Goal: Transaction & Acquisition: Purchase product/service

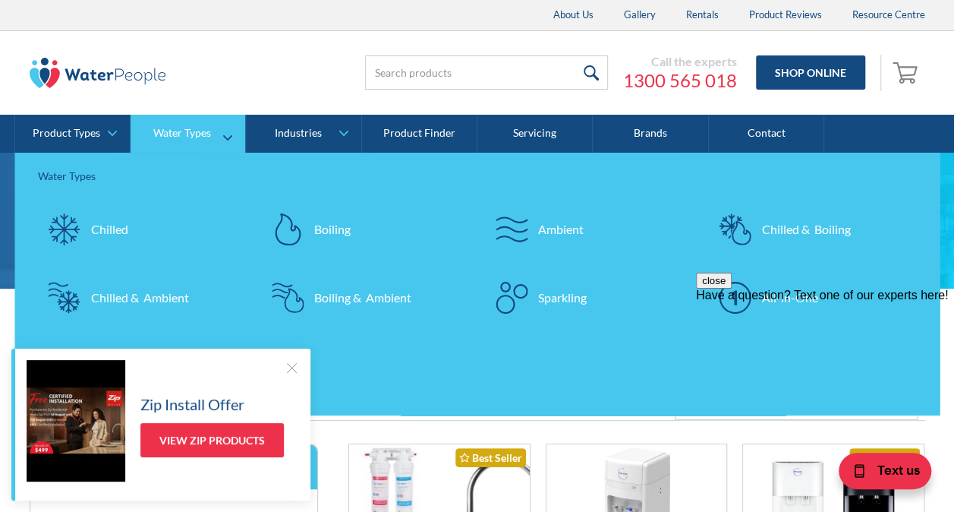
click at [328, 220] on div "Boiling" at bounding box center [332, 229] width 36 height 18
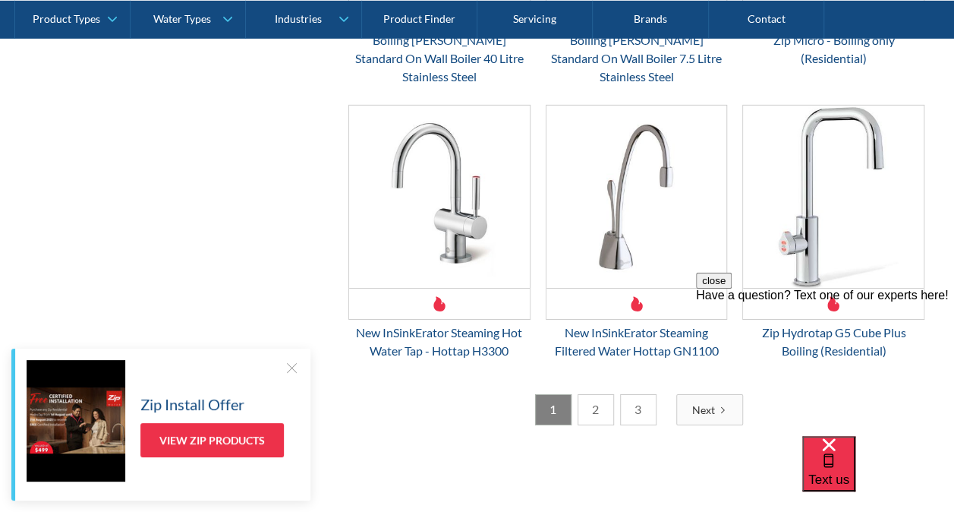
scroll to position [2419, 0]
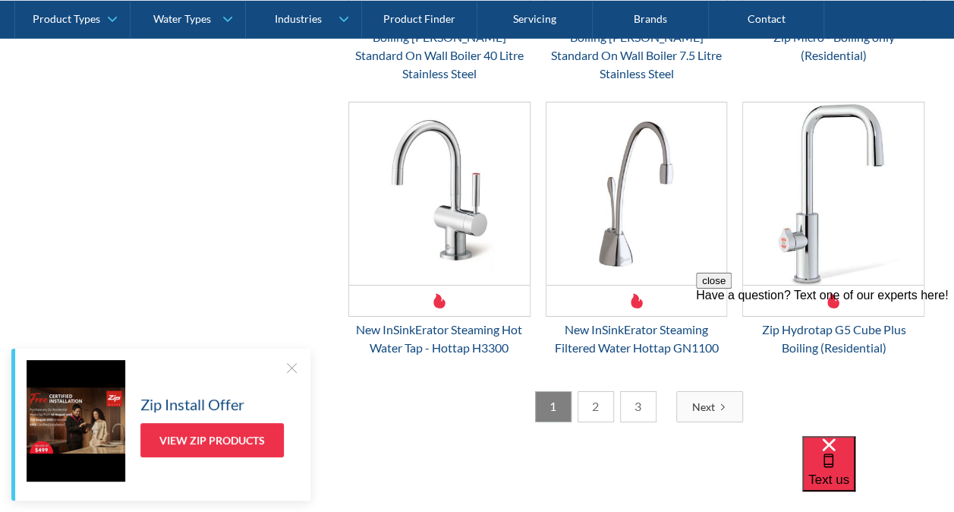
click at [600, 391] on link "2" at bounding box center [596, 406] width 36 height 31
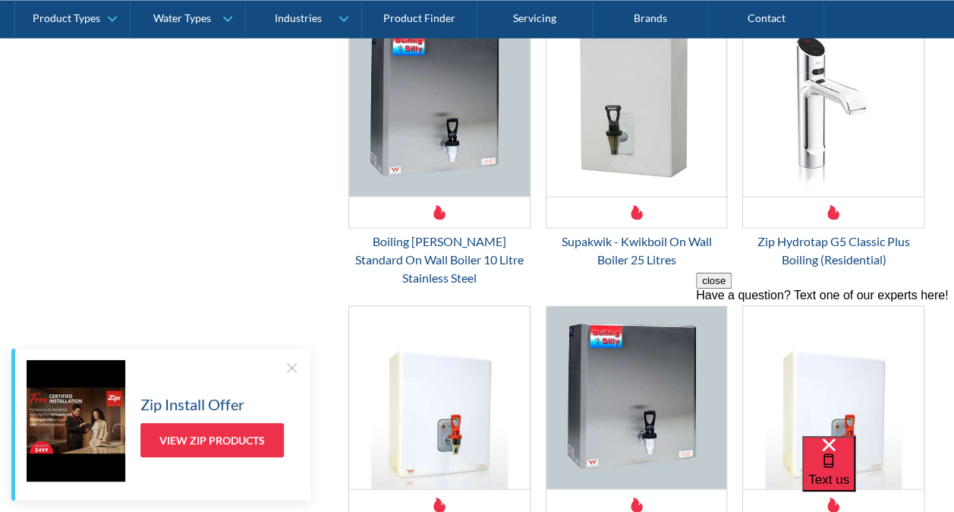
scroll to position [1184, 0]
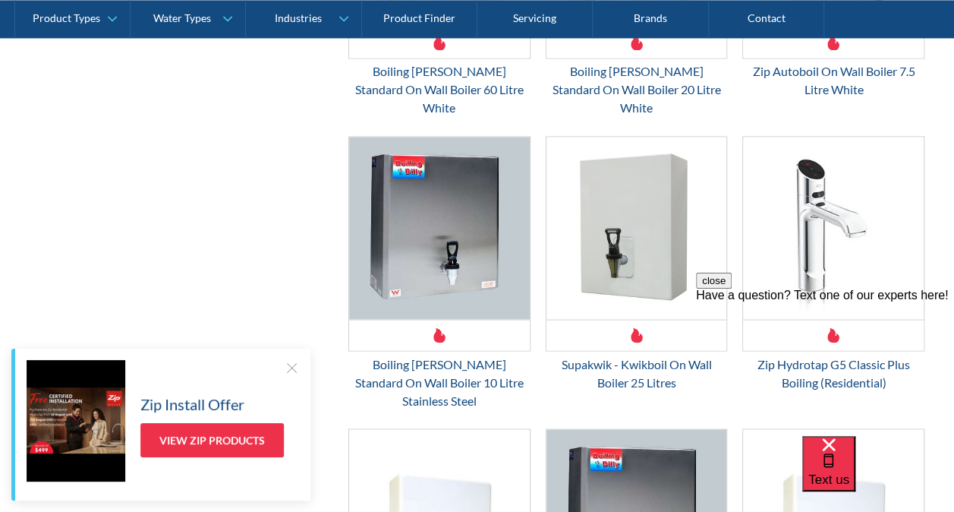
click at [288, 370] on div at bounding box center [291, 367] width 15 height 15
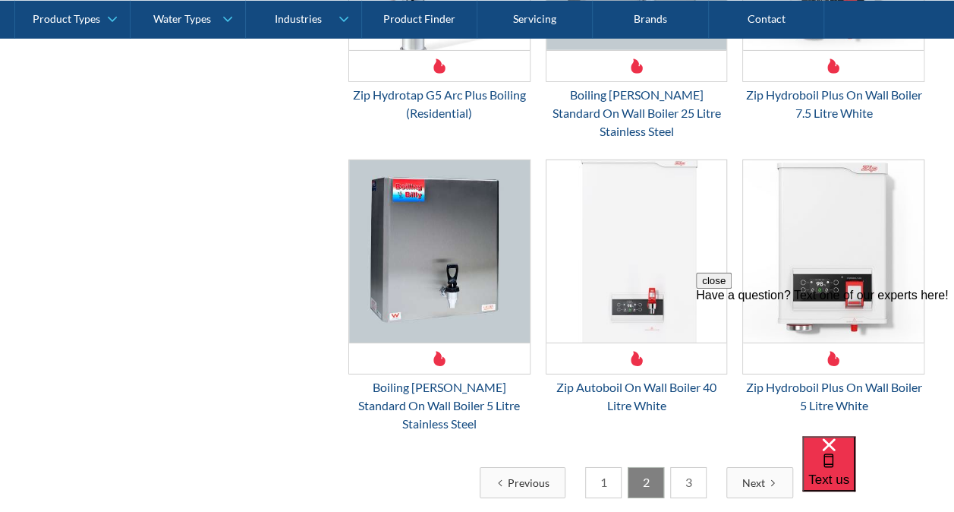
scroll to position [2324, 0]
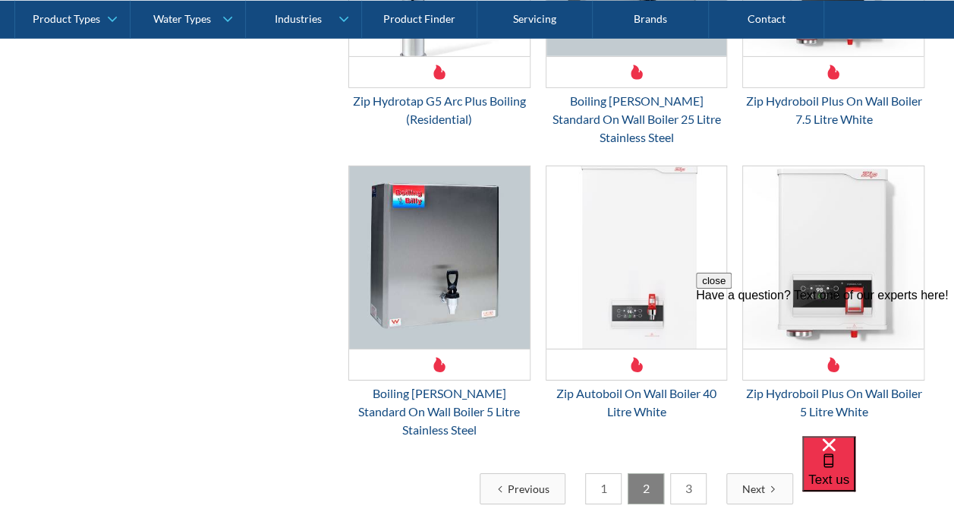
click at [616, 473] on link "1" at bounding box center [603, 488] width 36 height 31
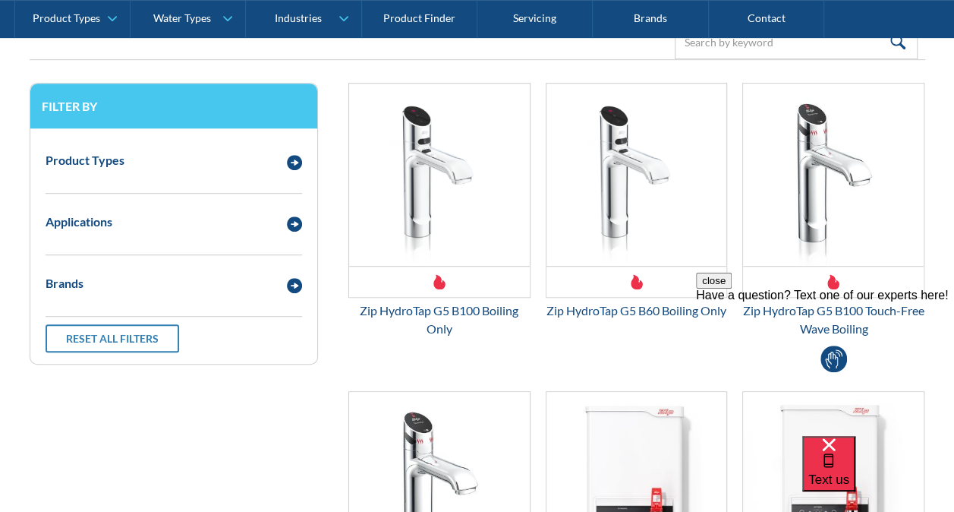
scroll to position [352, 0]
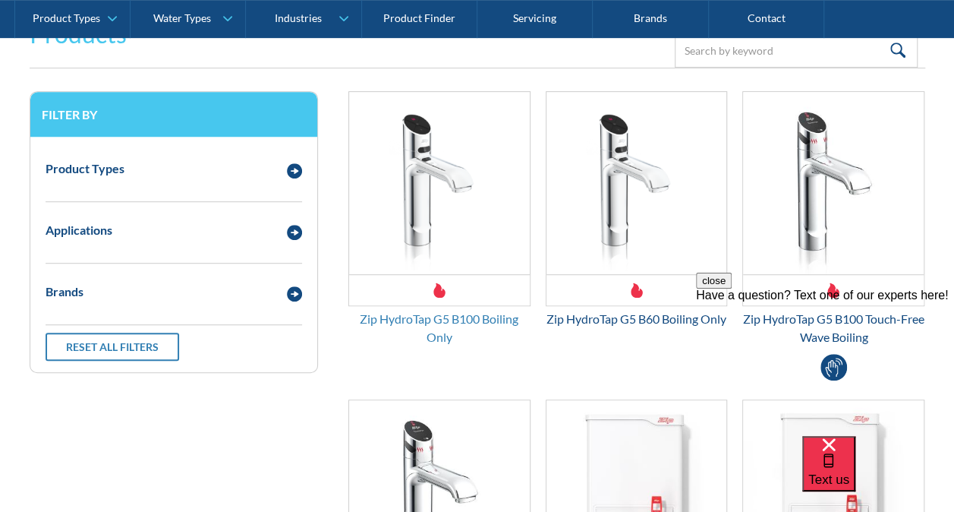
click at [484, 317] on div "Zip HydroTap G5 B100 Boiling Only" at bounding box center [439, 328] width 182 height 36
